Goal: Register for event/course

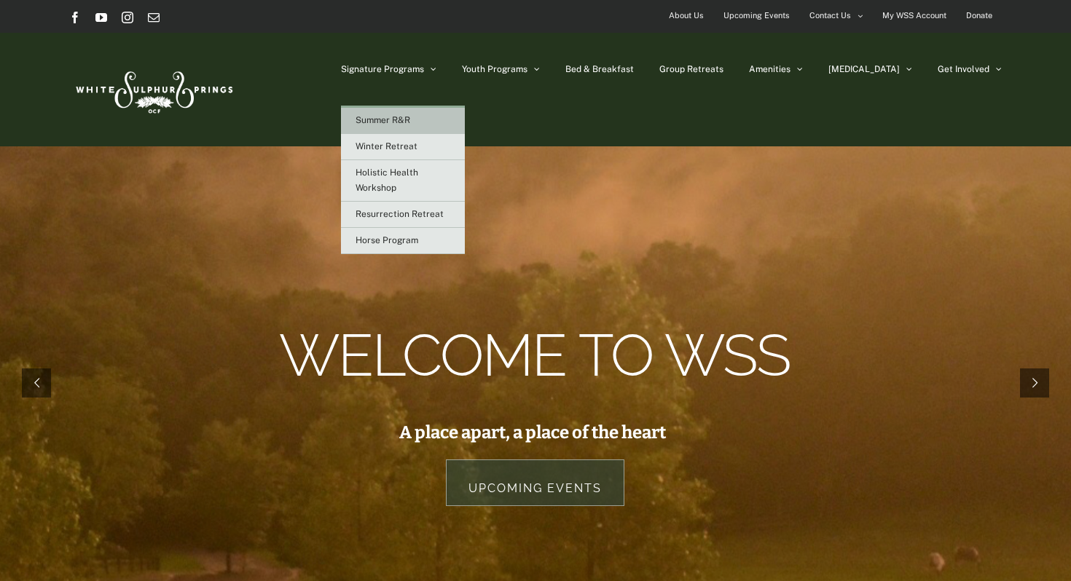
click at [455, 125] on link "Summer R&R" at bounding box center [403, 121] width 124 height 26
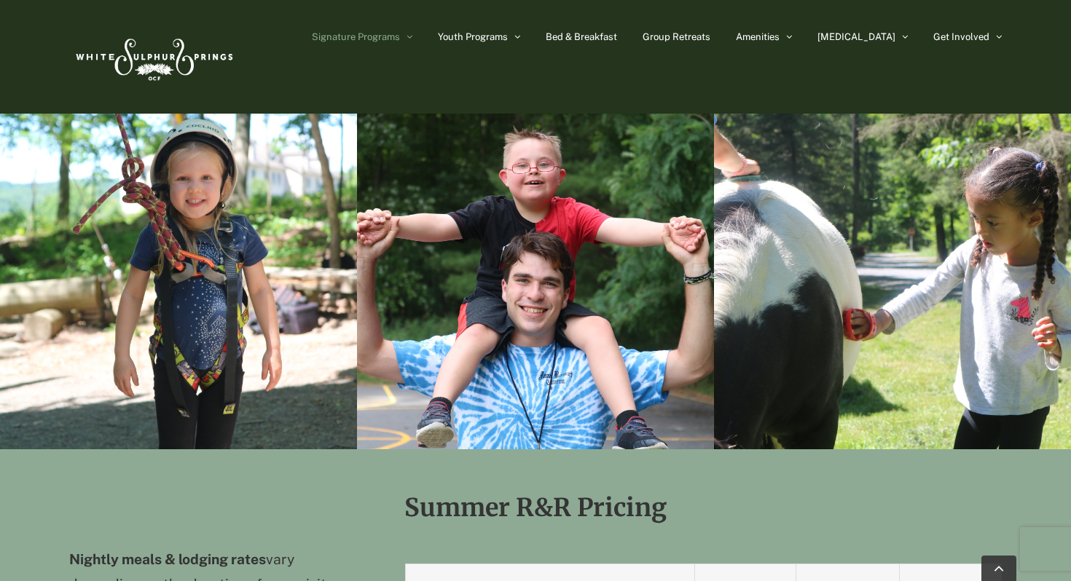
scroll to position [1694, 0]
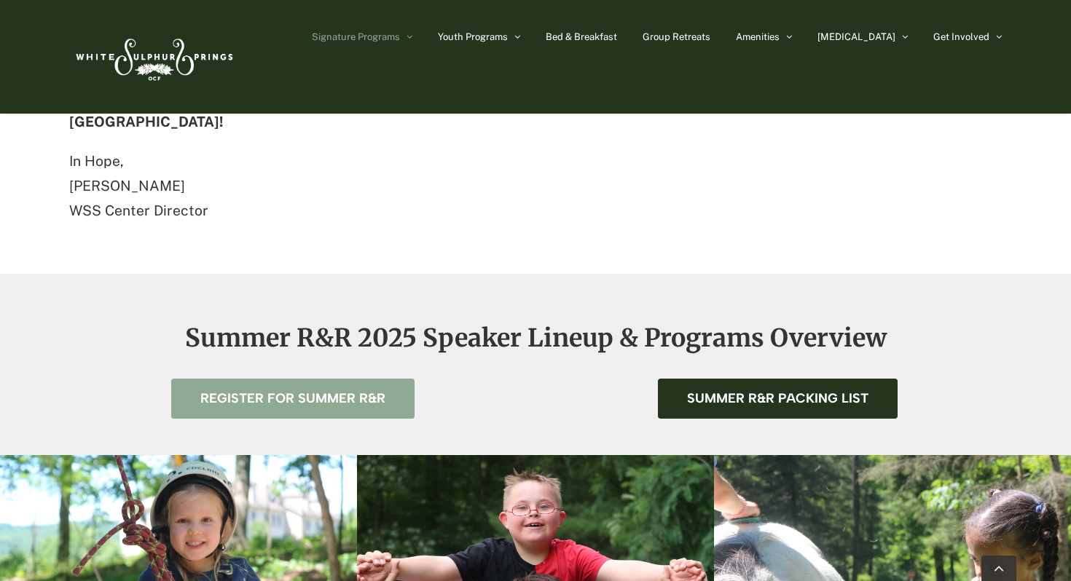
click at [360, 391] on span "Register for Summer R&R" at bounding box center [292, 398] width 185 height 15
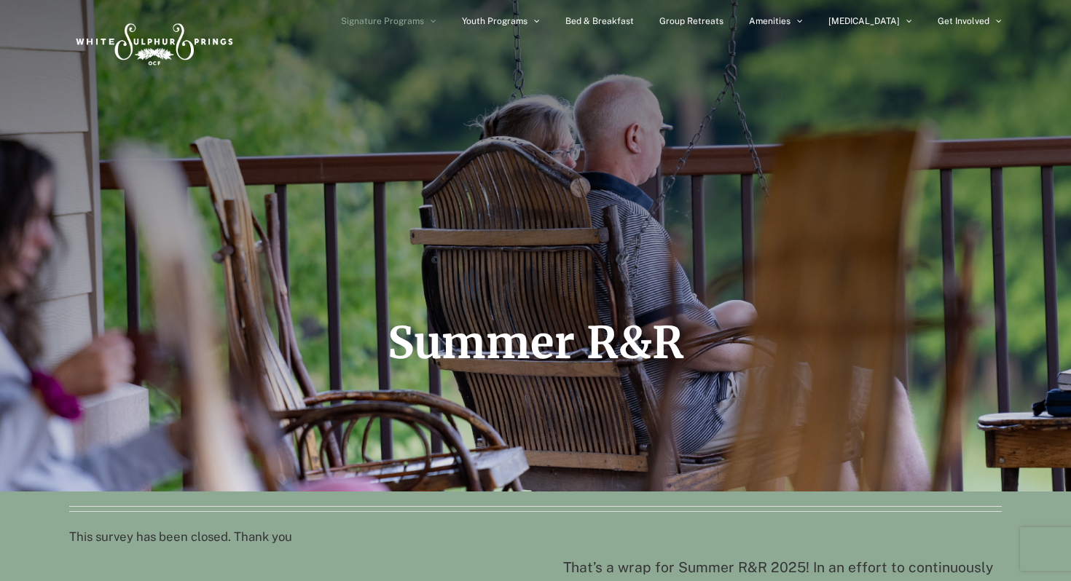
scroll to position [0, 0]
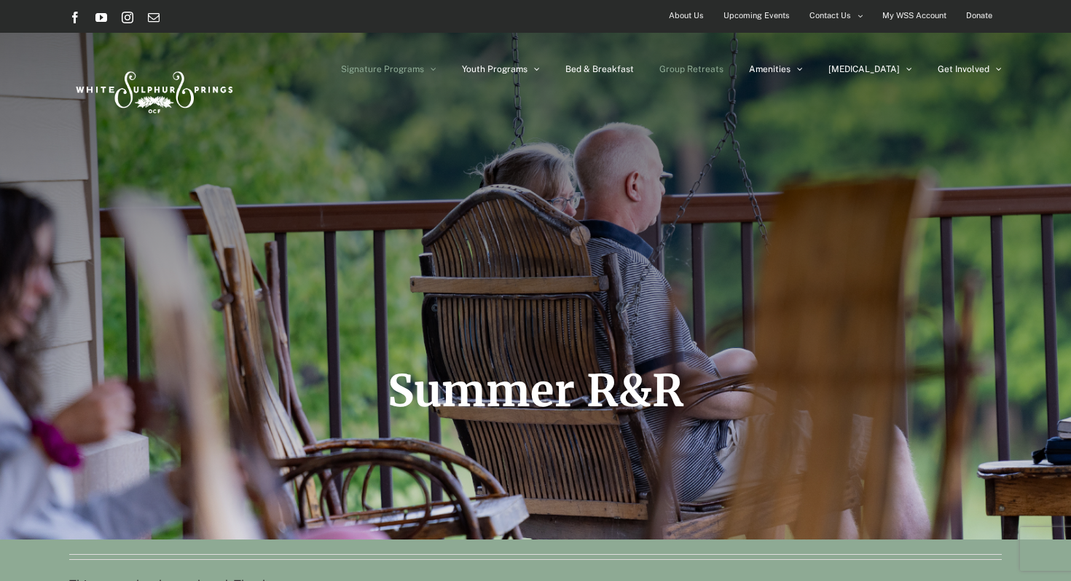
click at [723, 79] on link "Group Retreats" at bounding box center [691, 69] width 64 height 73
